Goal: Information Seeking & Learning: Check status

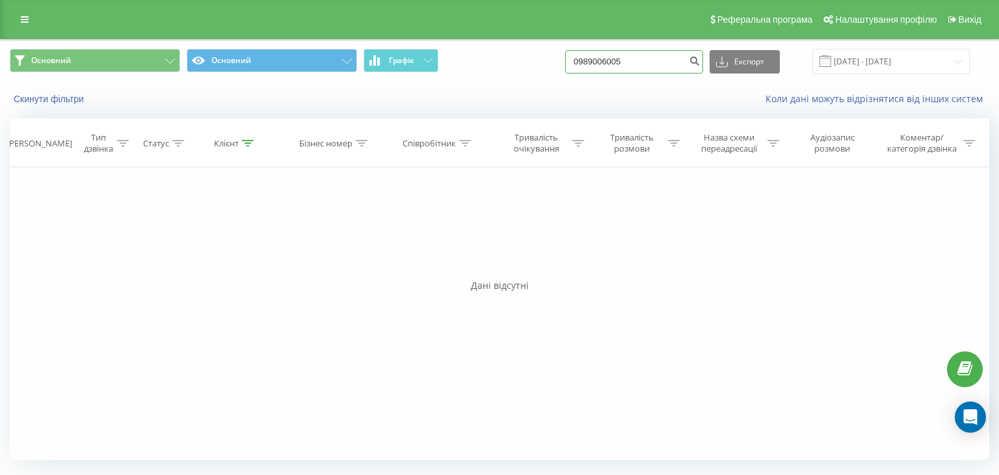
click at [609, 56] on input "0989006005" at bounding box center [634, 61] width 138 height 23
paste input "663878752"
type input "0663878752"
click at [700, 58] on icon "submit" at bounding box center [694, 59] width 11 height 8
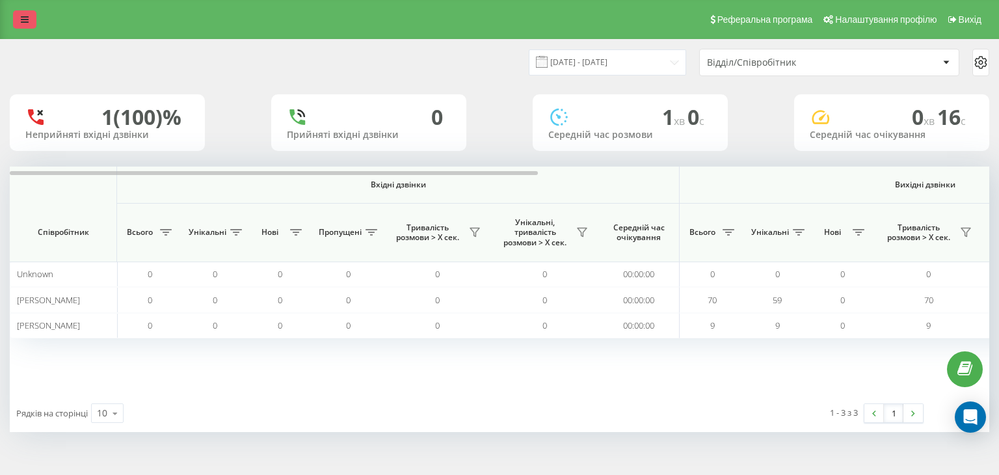
click at [18, 8] on div "Реферальна програма Налаштування профілю Вихід" at bounding box center [499, 19] width 999 height 39
click at [19, 18] on link at bounding box center [24, 19] width 23 height 18
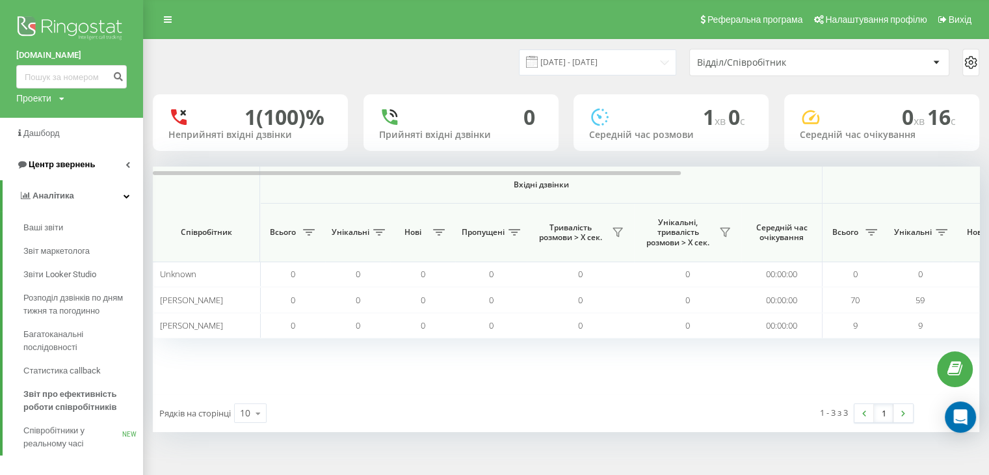
click at [42, 162] on span "Центр звернень" at bounding box center [62, 164] width 66 height 10
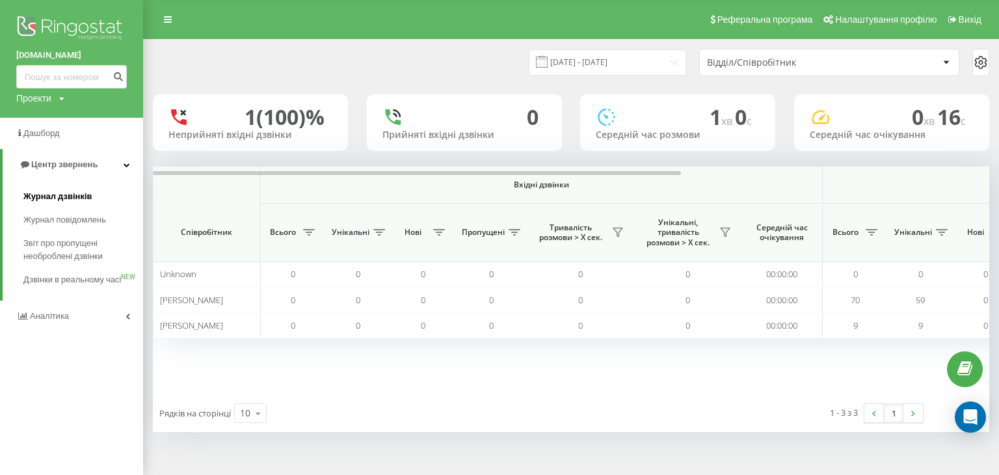
click at [55, 200] on span "Журнал дзвінків" at bounding box center [57, 196] width 69 height 13
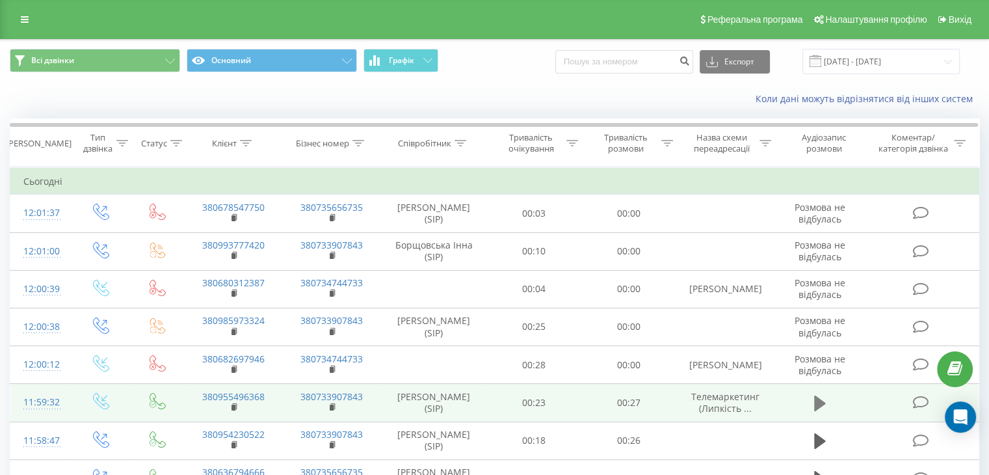
click at [821, 401] on icon at bounding box center [820, 403] width 12 height 16
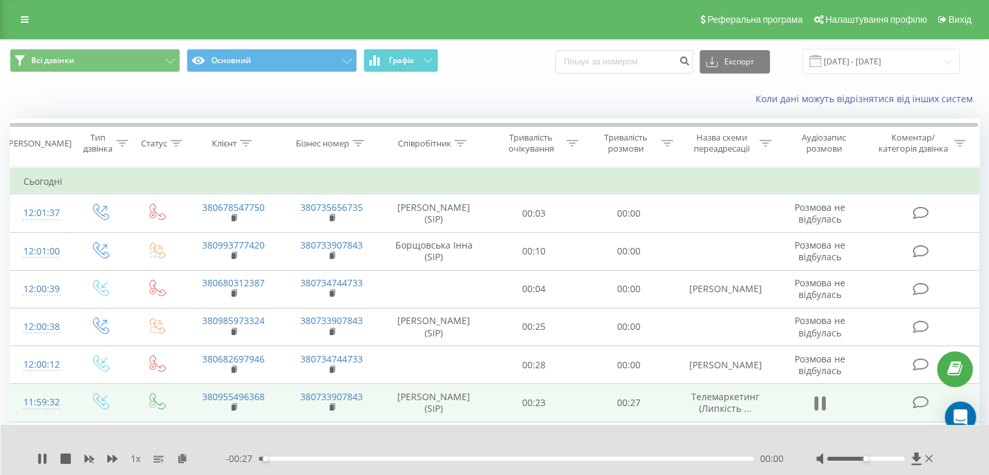
click at [821, 401] on icon at bounding box center [820, 403] width 12 height 18
click at [819, 409] on icon at bounding box center [820, 403] width 12 height 18
click at [818, 398] on icon at bounding box center [816, 403] width 4 height 14
click at [44, 461] on icon at bounding box center [42, 458] width 10 height 10
